Goal: Transaction & Acquisition: Purchase product/service

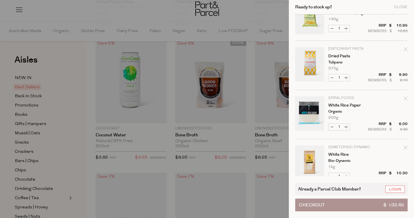
scroll to position [126, 0]
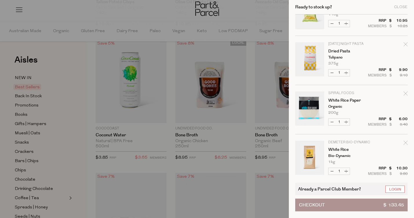
click at [311, 54] on link "Your cart" at bounding box center [309, 60] width 29 height 36
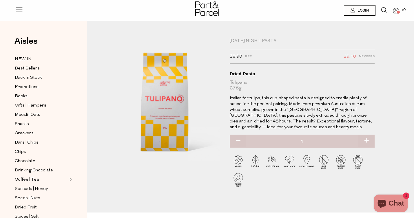
click at [397, 10] on img at bounding box center [396, 11] width 6 height 7
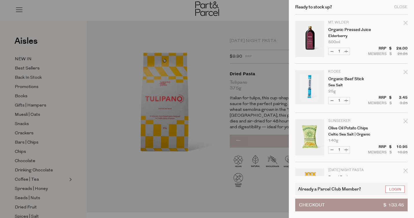
scroll to position [0, 0]
click at [320, 41] on link "Your cart" at bounding box center [309, 39] width 29 height 36
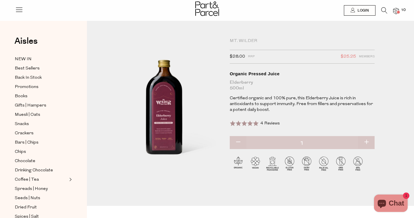
click at [400, 9] on span "10" at bounding box center [404, 10] width 8 height 5
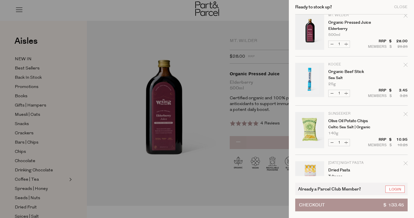
scroll to position [7, 0]
click at [257, 79] on div at bounding box center [207, 109] width 414 height 218
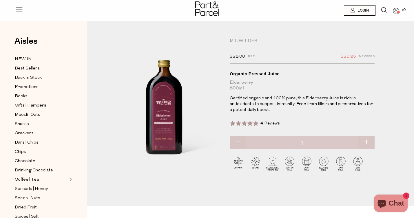
scroll to position [0, 0]
click at [398, 10] on img at bounding box center [396, 11] width 6 height 7
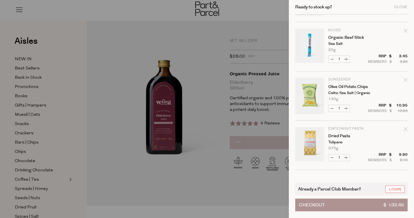
scroll to position [15, 0]
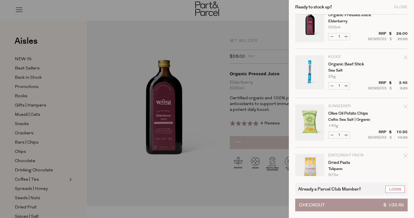
click at [404, 56] on icon "Remove Organic Beef Stick" at bounding box center [406, 57] width 4 height 4
type input "Add Membership"
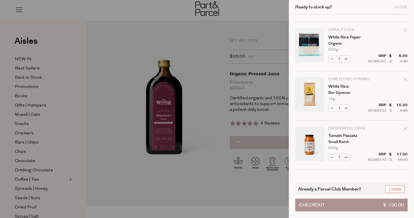
scroll to position [141, 0]
click at [406, 30] on icon "Remove White Rice Paper" at bounding box center [406, 30] width 4 height 4
type input "Add Membership"
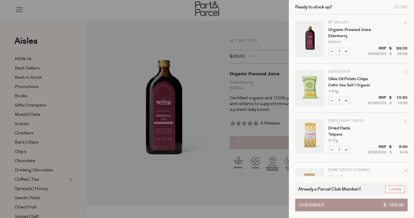
scroll to position [0, 0]
